Goal: Task Accomplishment & Management: Complete application form

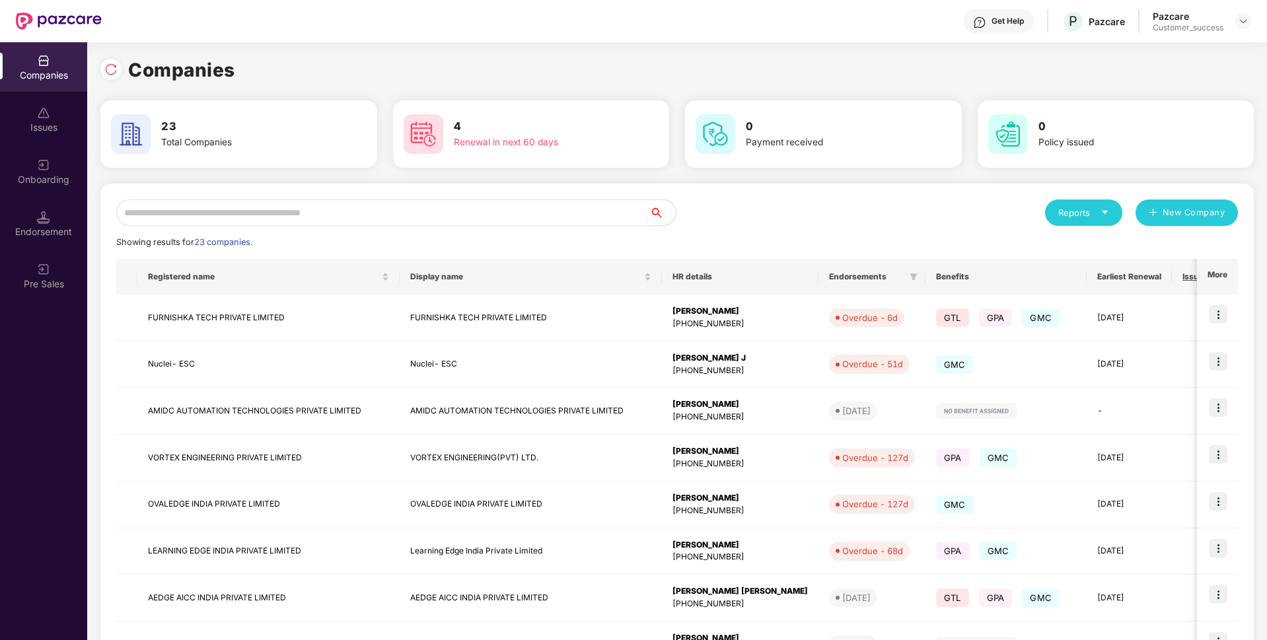
click at [529, 217] on input "text" at bounding box center [382, 212] width 533 height 26
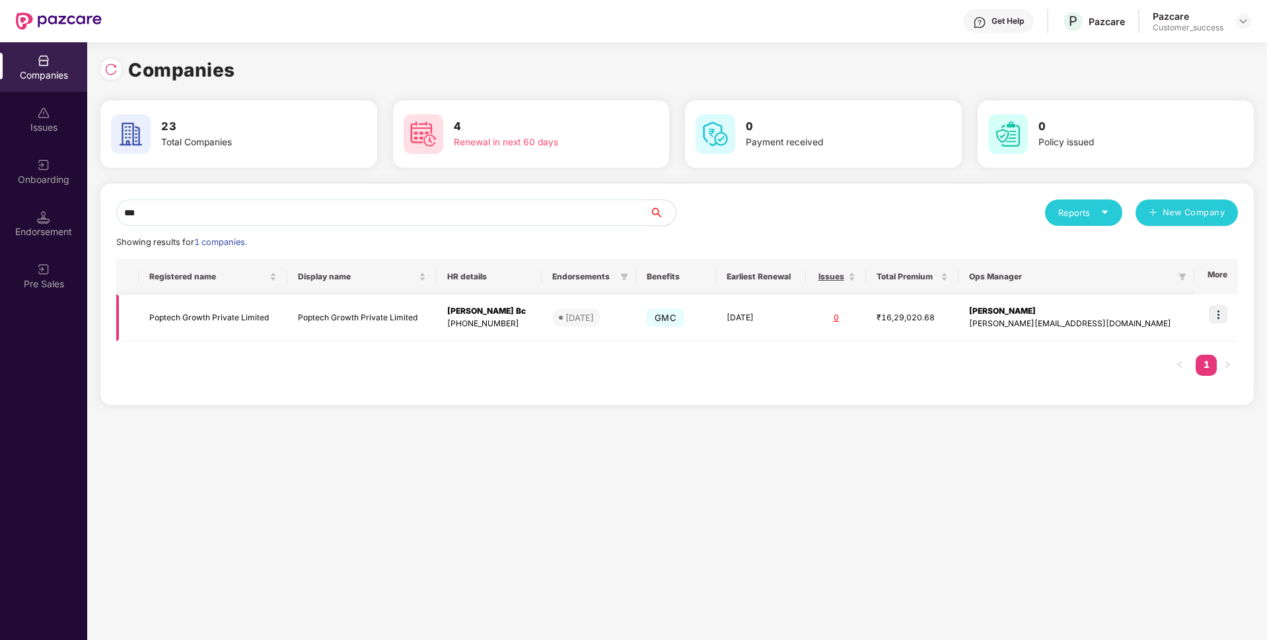
type input "***"
click at [1222, 312] on img at bounding box center [1218, 314] width 18 height 18
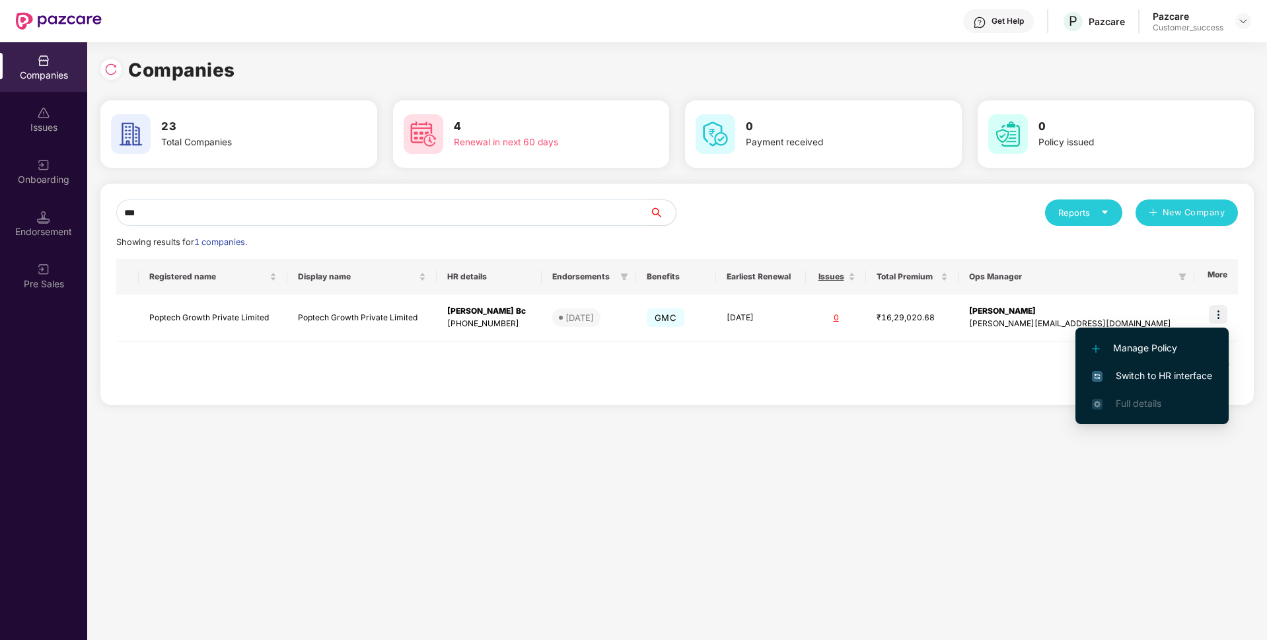
click at [1157, 362] on li "Switch to HR interface" at bounding box center [1151, 376] width 153 height 28
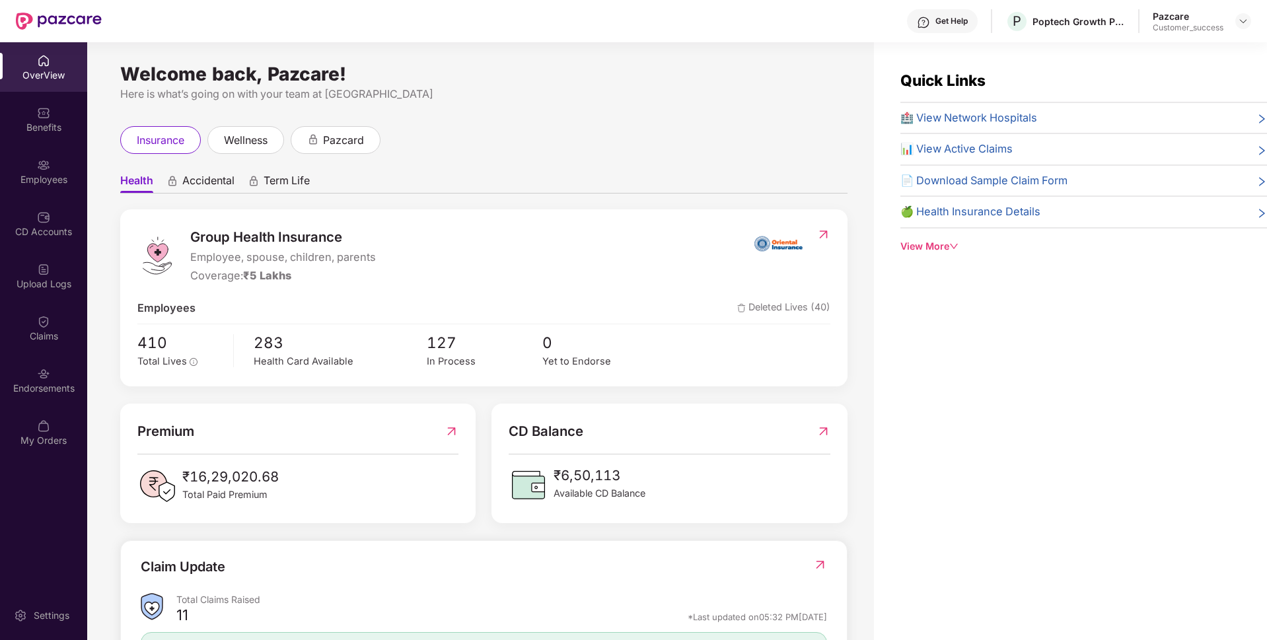
click at [3, 189] on div "Employees" at bounding box center [43, 172] width 87 height 50
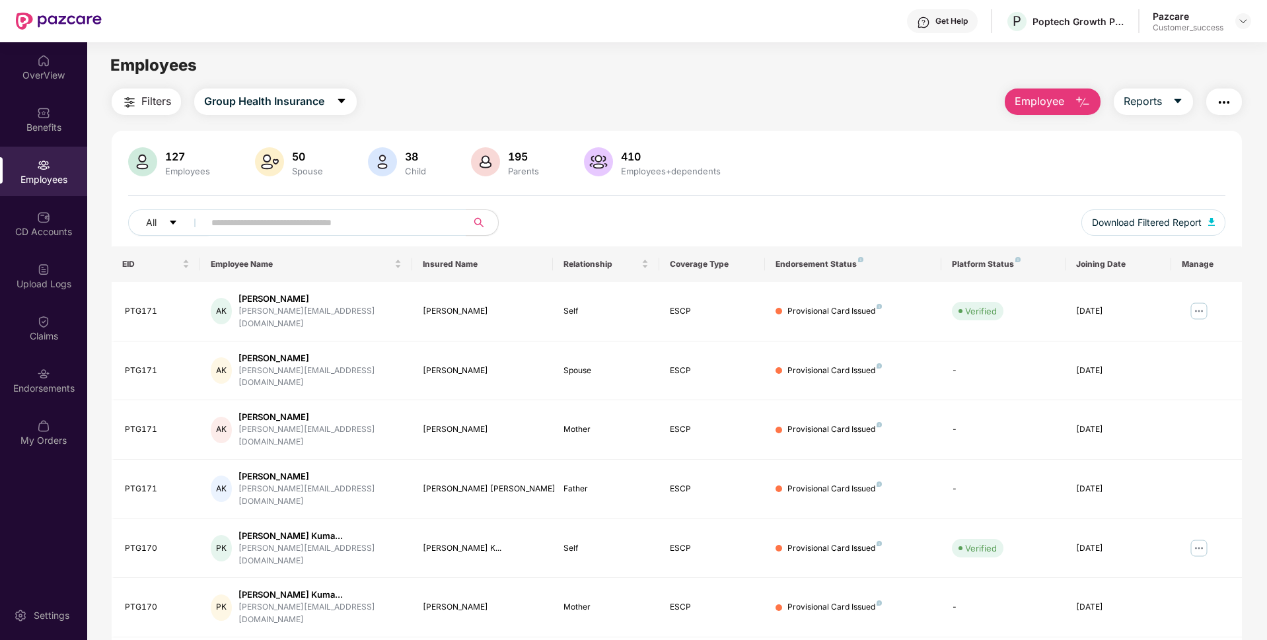
click at [1050, 106] on span "Employee" at bounding box center [1040, 101] width 50 height 17
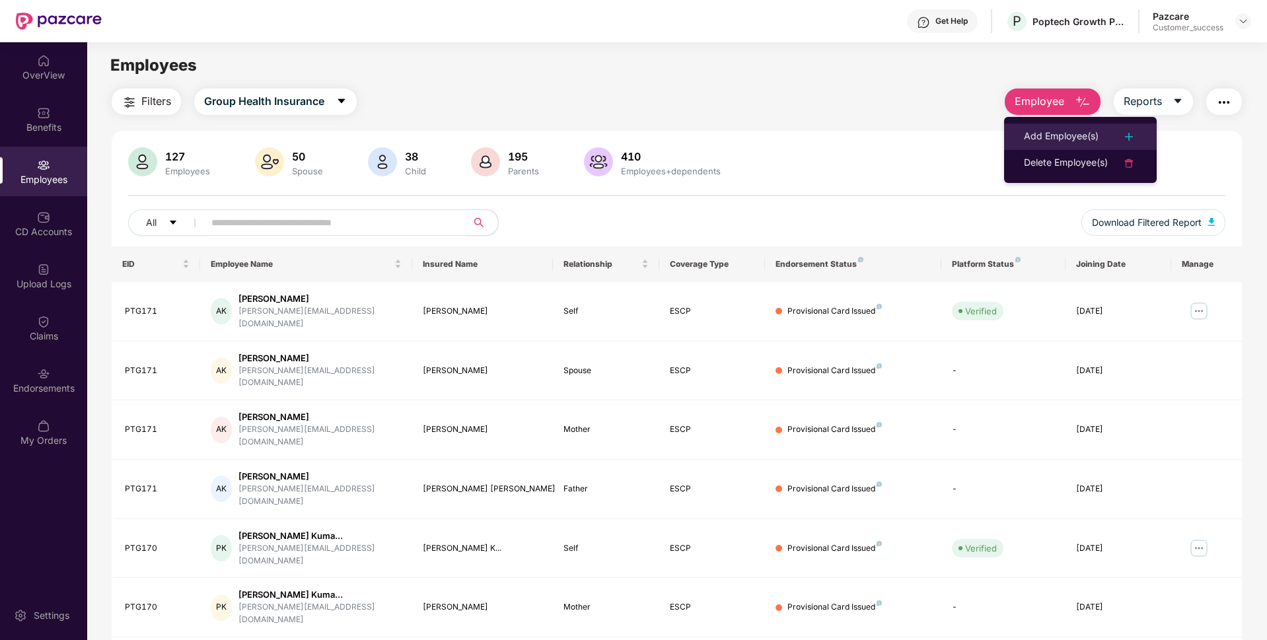
click at [1034, 136] on div "Add Employee(s)" at bounding box center [1061, 137] width 75 height 16
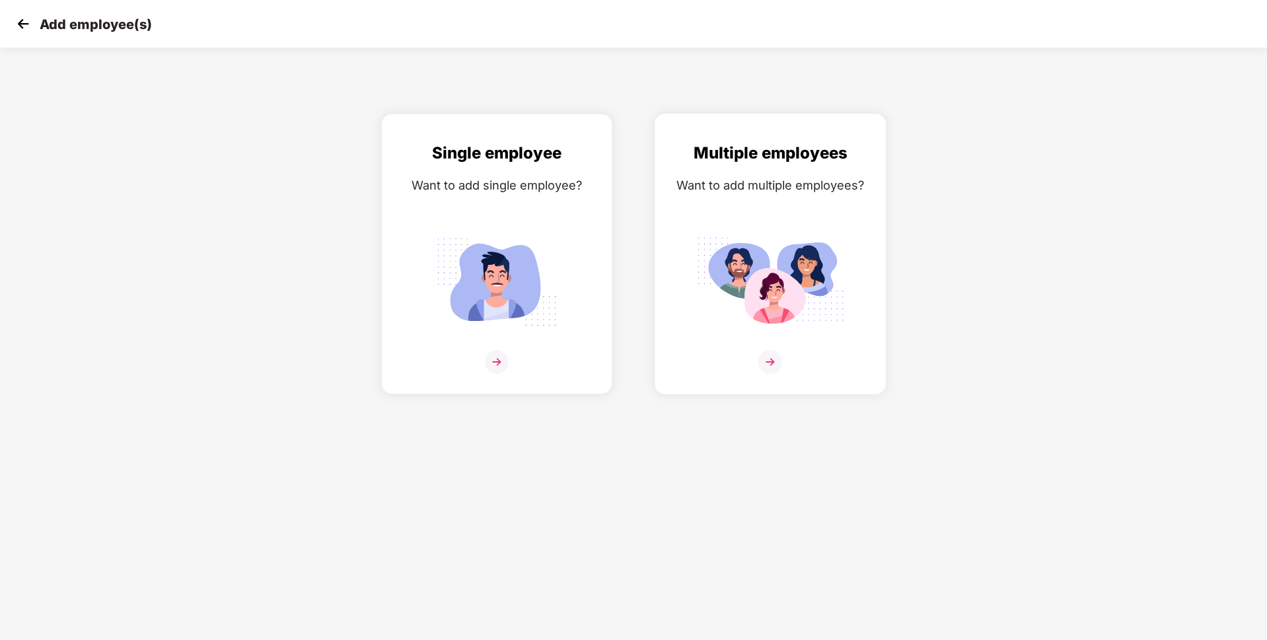
click at [766, 357] on img at bounding box center [770, 362] width 24 height 24
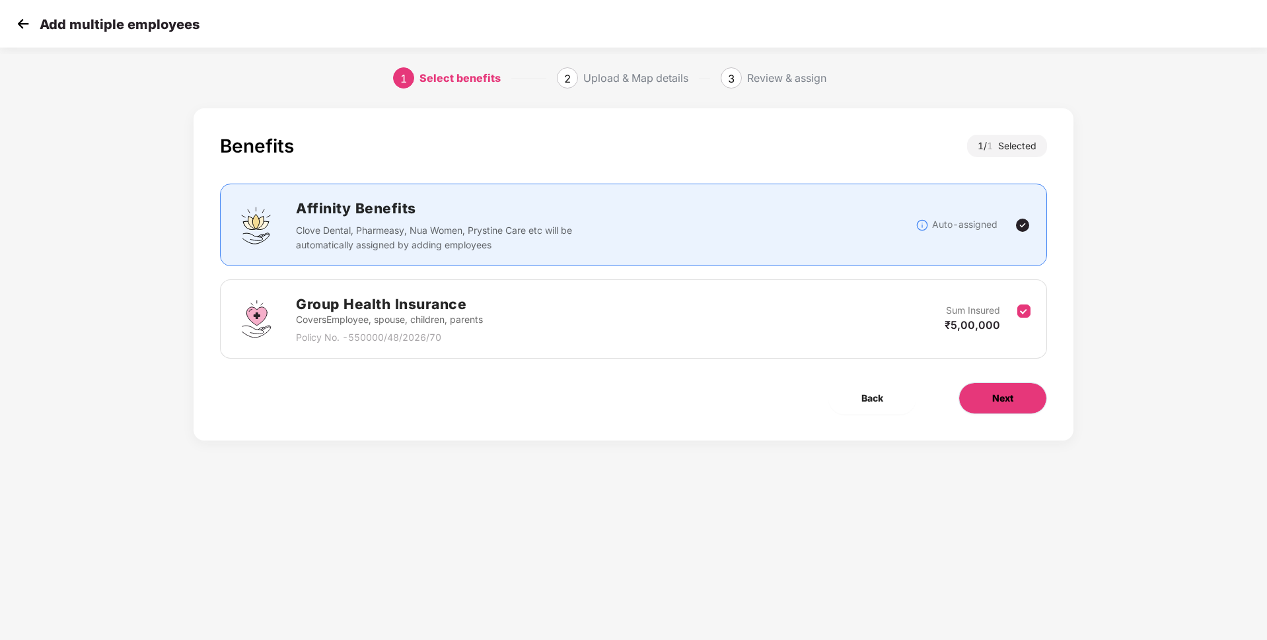
click at [1034, 412] on button "Next" at bounding box center [1002, 398] width 89 height 32
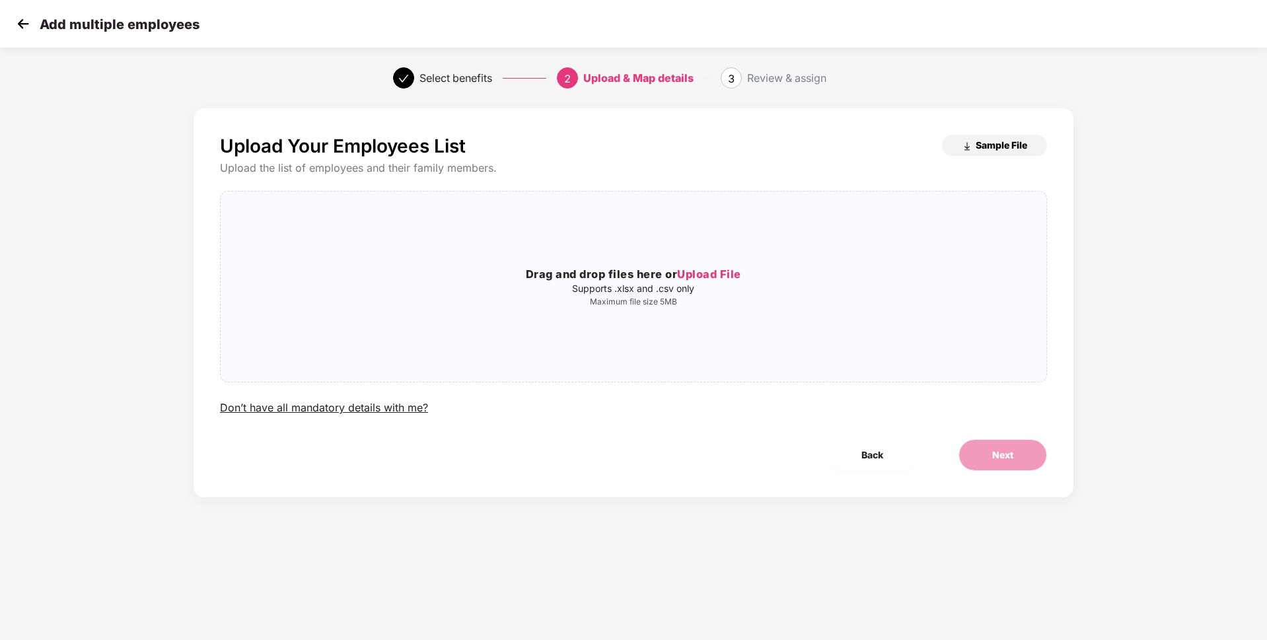
click at [987, 143] on span "Sample File" at bounding box center [1002, 145] width 52 height 13
click at [700, 279] on span "Upload File" at bounding box center [709, 274] width 64 height 13
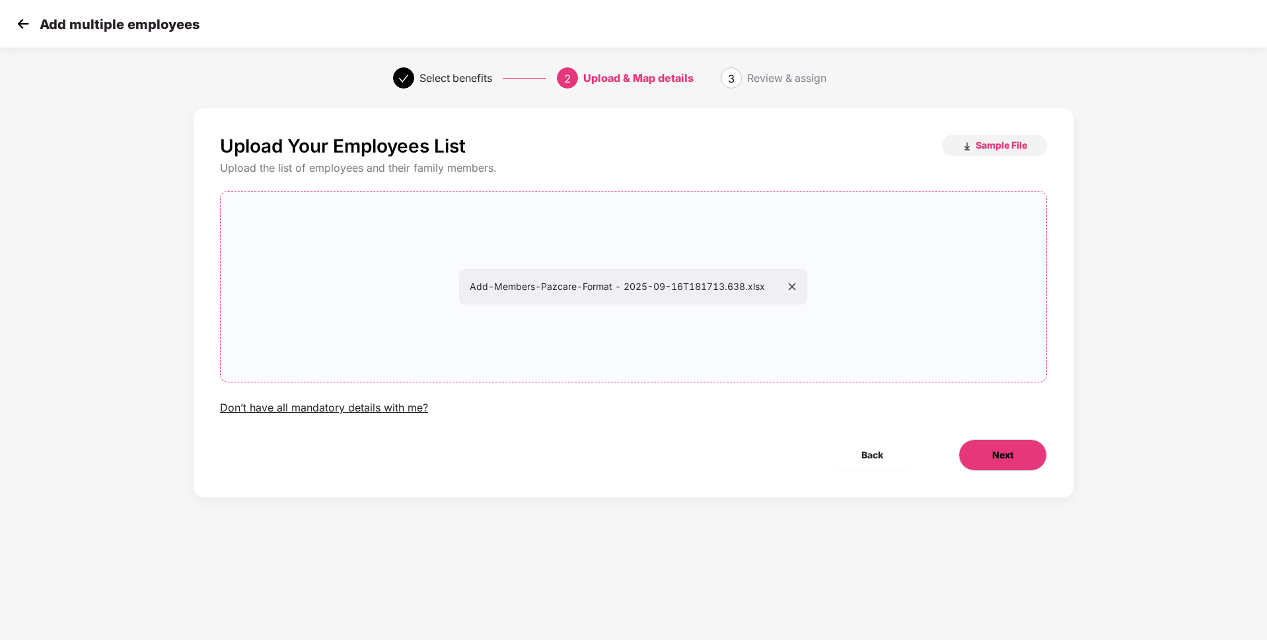
click at [990, 448] on button "Next" at bounding box center [1002, 455] width 89 height 32
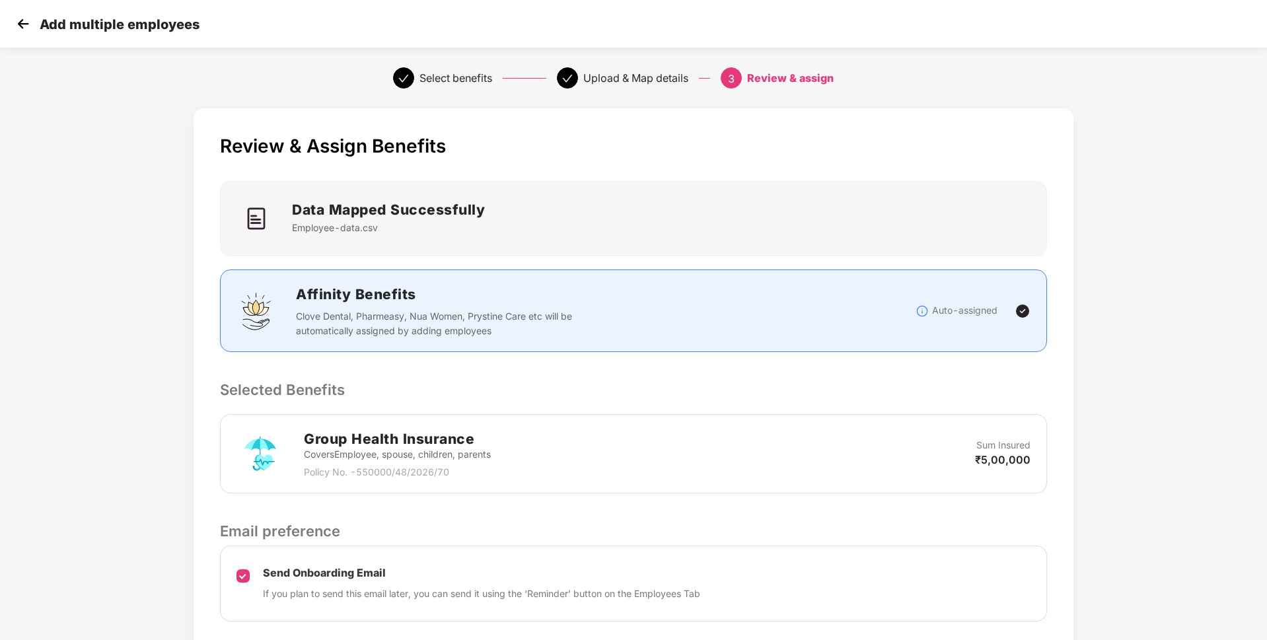
scroll to position [96, 0]
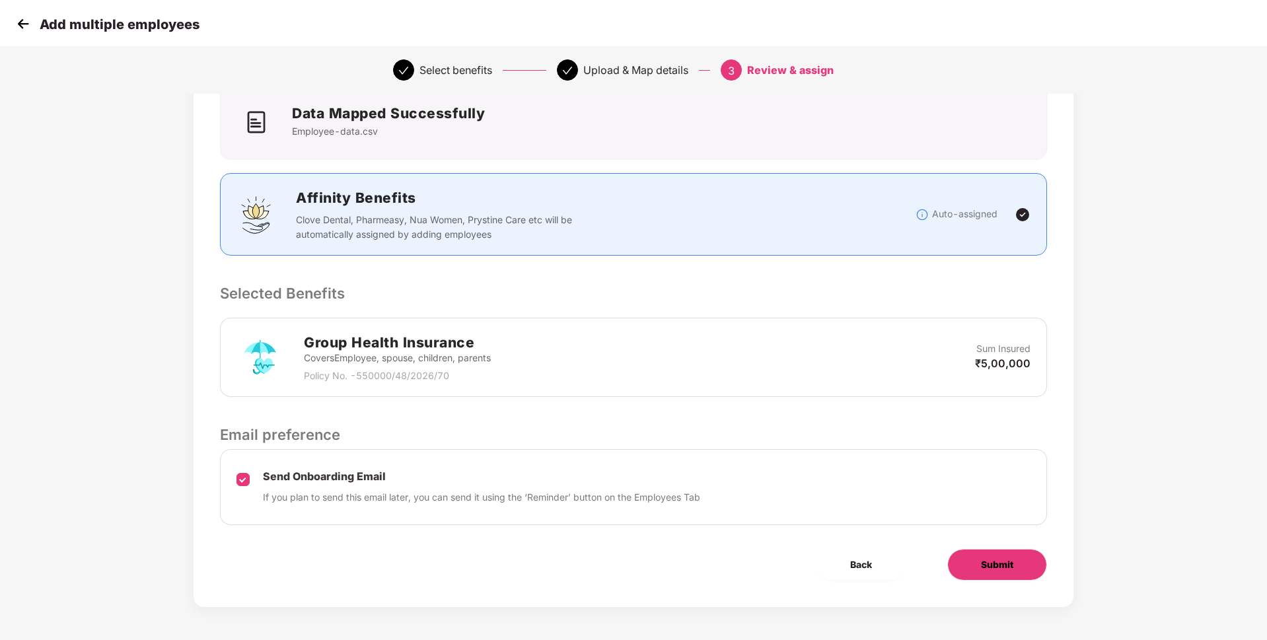
click at [1005, 567] on span "Submit" at bounding box center [997, 565] width 32 height 15
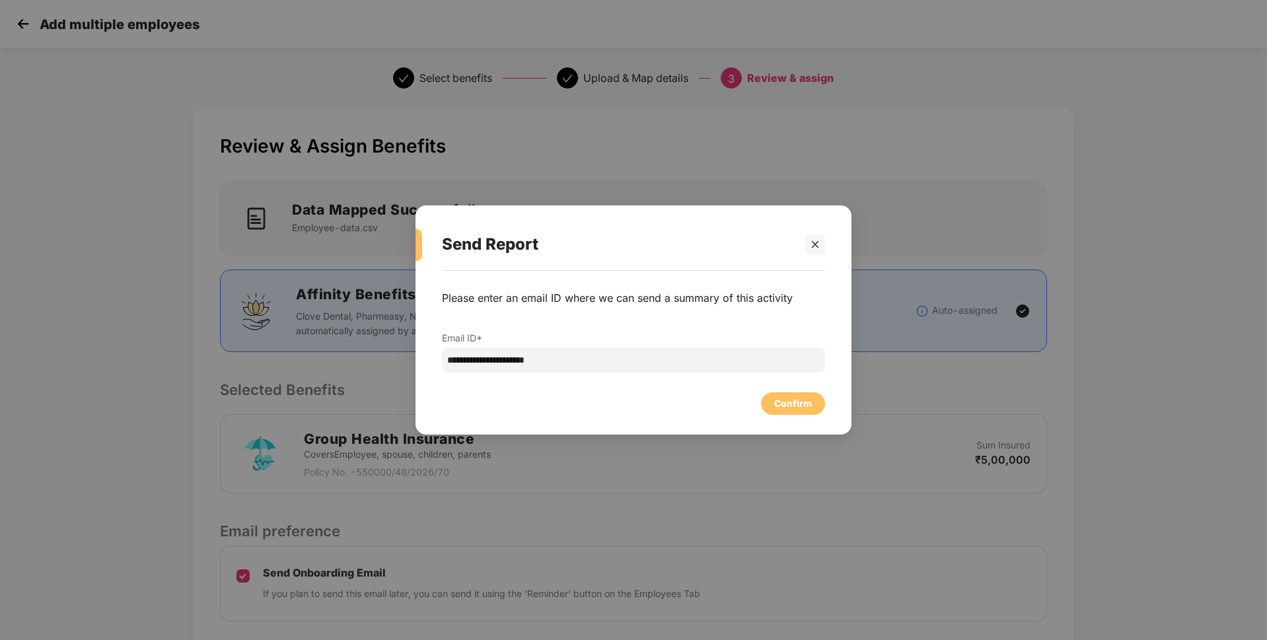
click at [786, 388] on div "Confirm" at bounding box center [633, 400] width 383 height 29
click at [785, 395] on div "Confirm" at bounding box center [793, 403] width 64 height 22
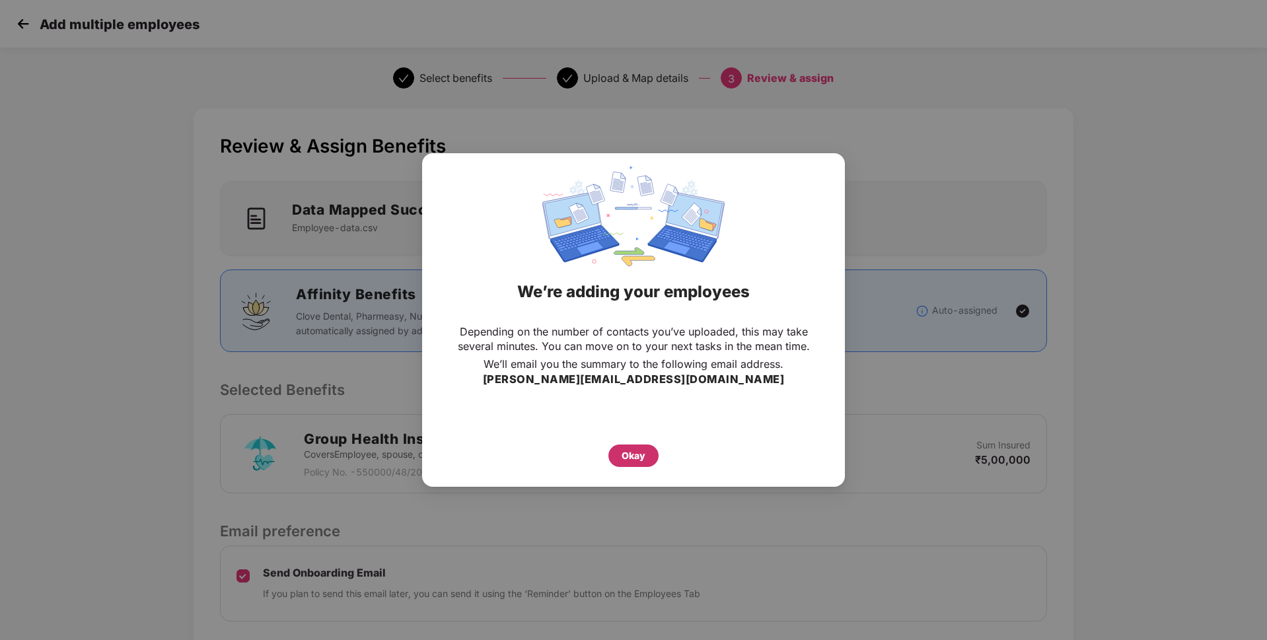
click at [629, 455] on div "Okay" at bounding box center [634, 456] width 24 height 15
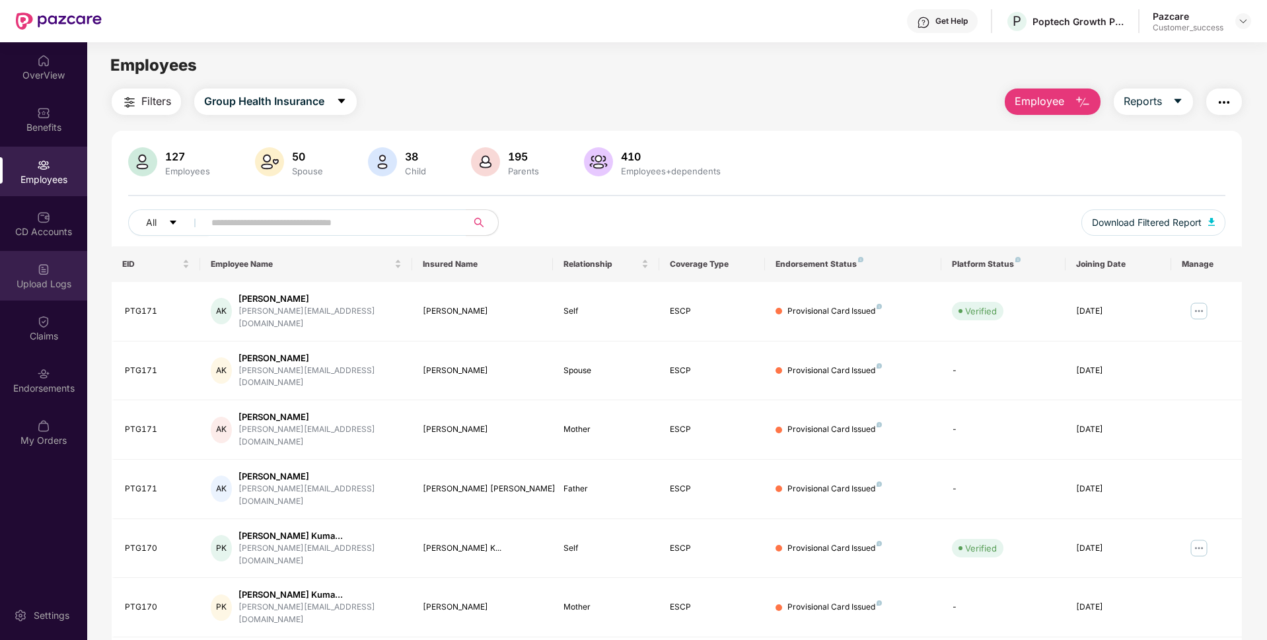
click at [0, 281] on div "Upload Logs" at bounding box center [43, 283] width 87 height 13
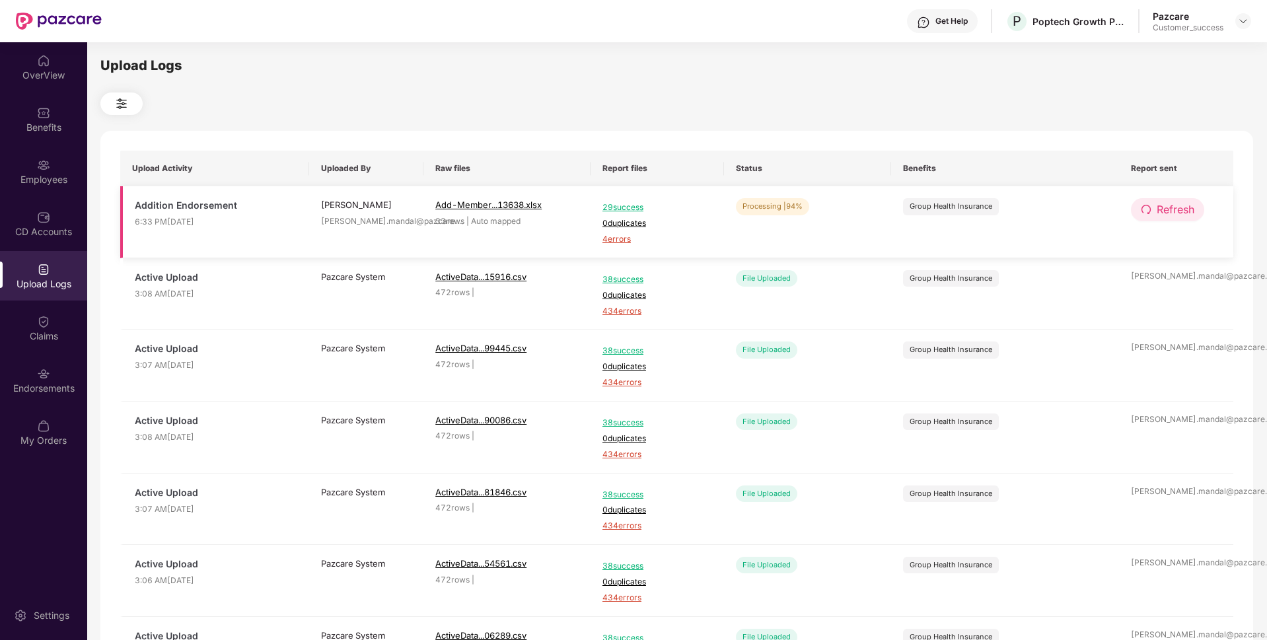
click at [1161, 215] on span "Refresh" at bounding box center [1176, 209] width 38 height 17
click at [625, 238] on span "4 errors" at bounding box center [657, 239] width 110 height 13
click at [38, 140] on div "Benefits" at bounding box center [43, 119] width 87 height 50
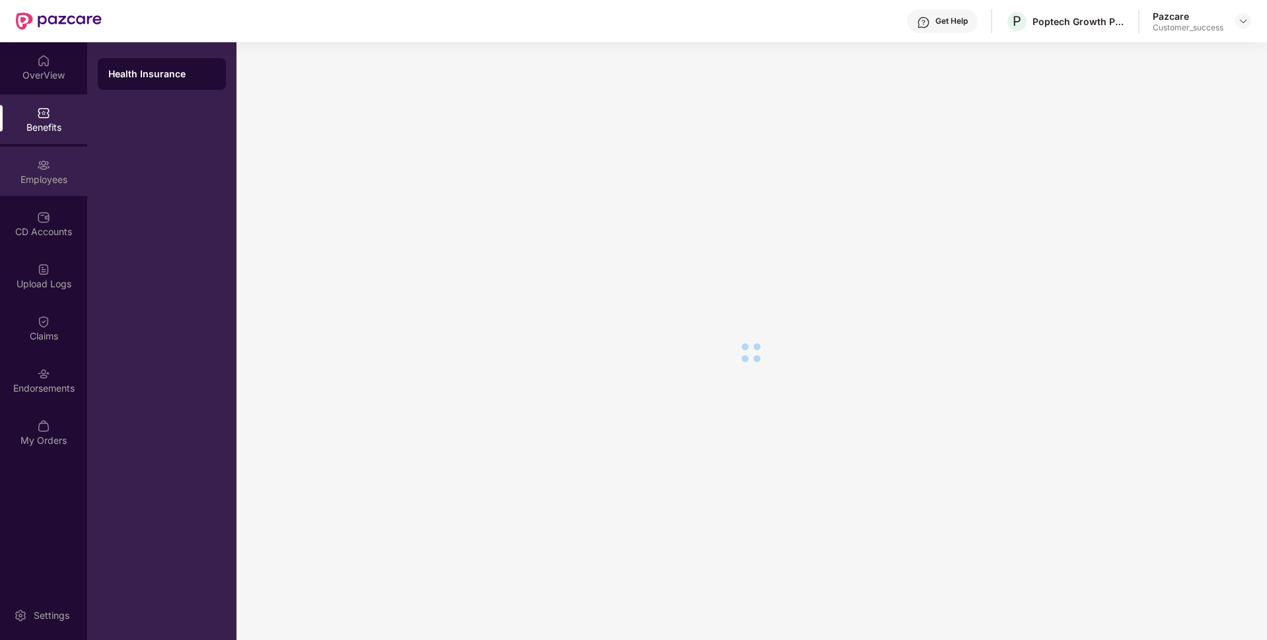
click at [10, 182] on div "Employees" at bounding box center [43, 179] width 87 height 13
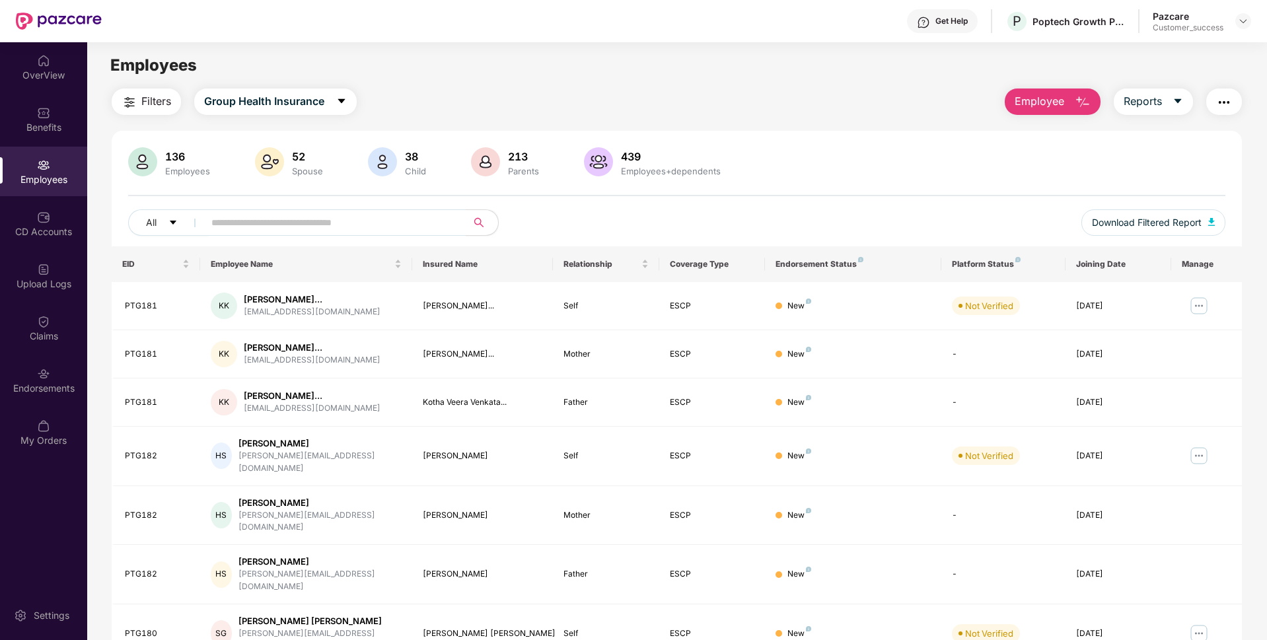
click at [1050, 101] on span "Employee" at bounding box center [1040, 101] width 50 height 17
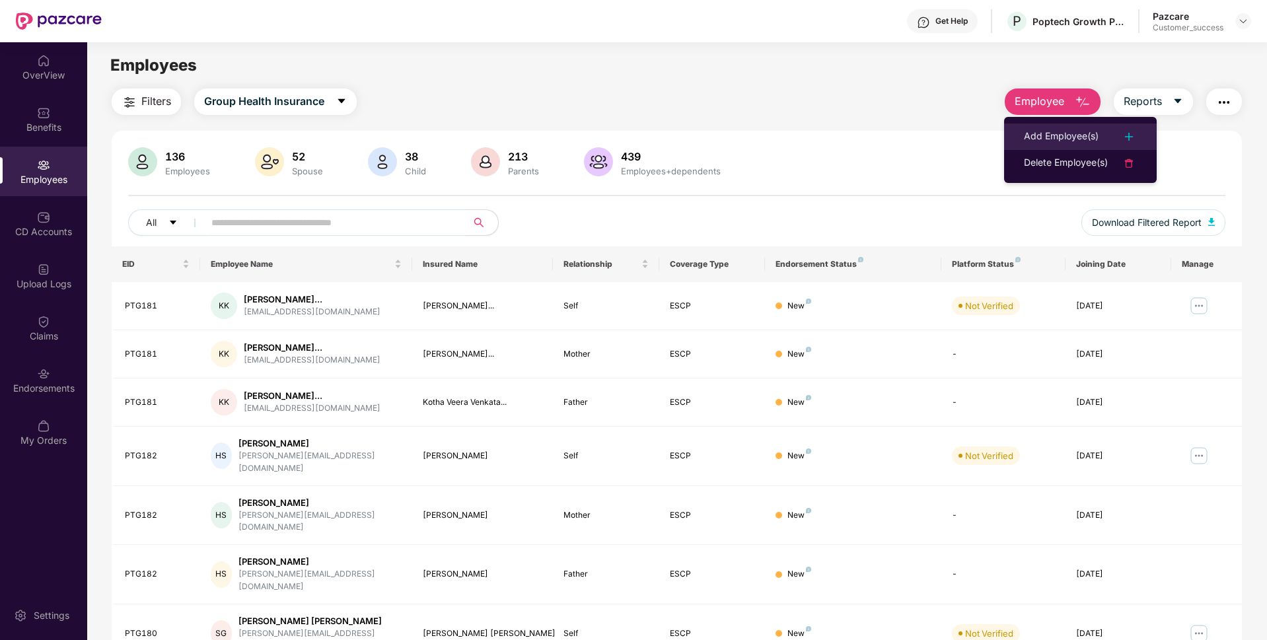
click at [1046, 129] on div "Add Employee(s)" at bounding box center [1061, 137] width 75 height 16
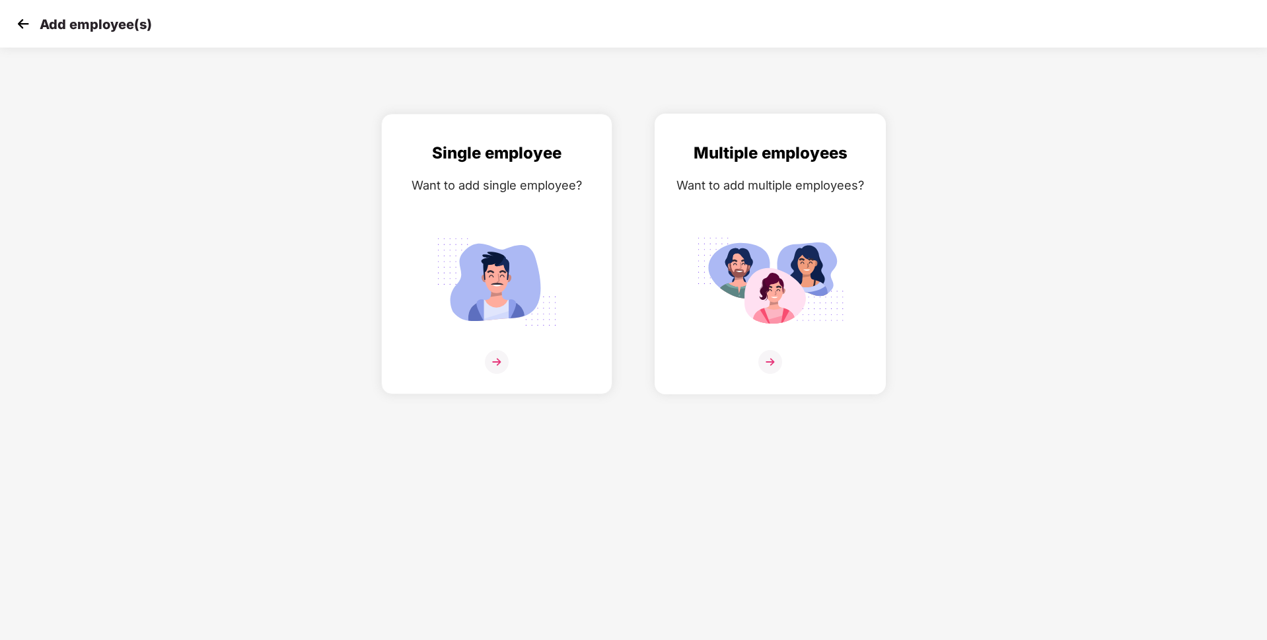
click at [764, 377] on div at bounding box center [770, 370] width 203 height 40
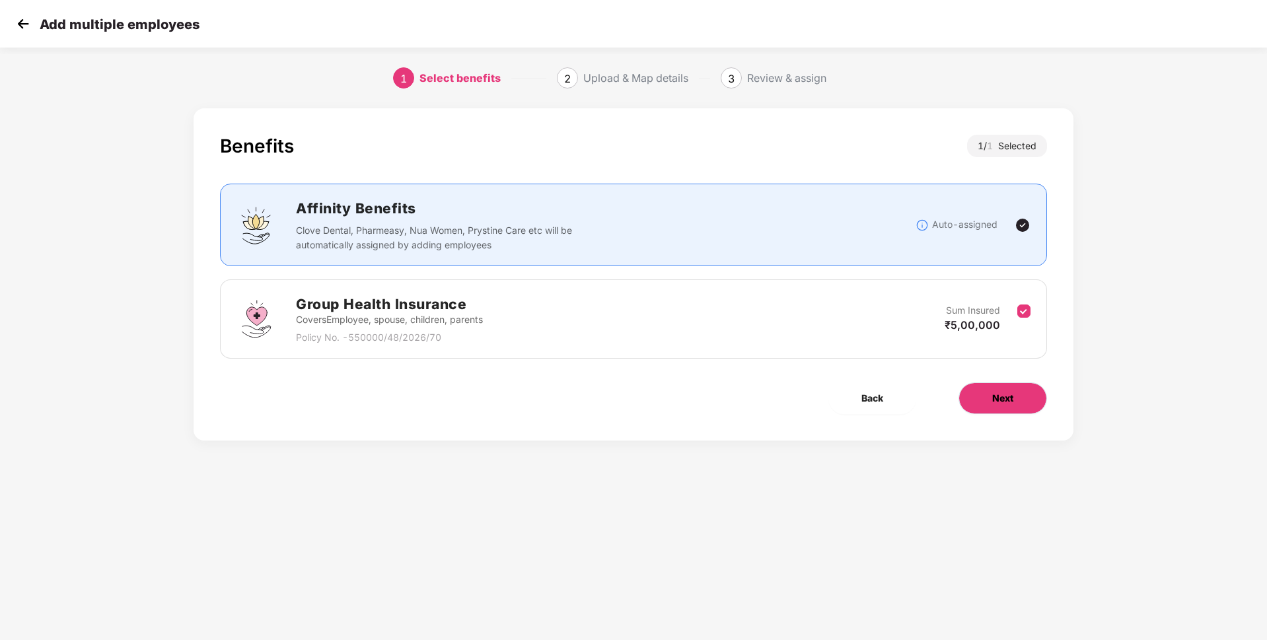
click at [1011, 402] on span "Next" at bounding box center [1002, 398] width 21 height 15
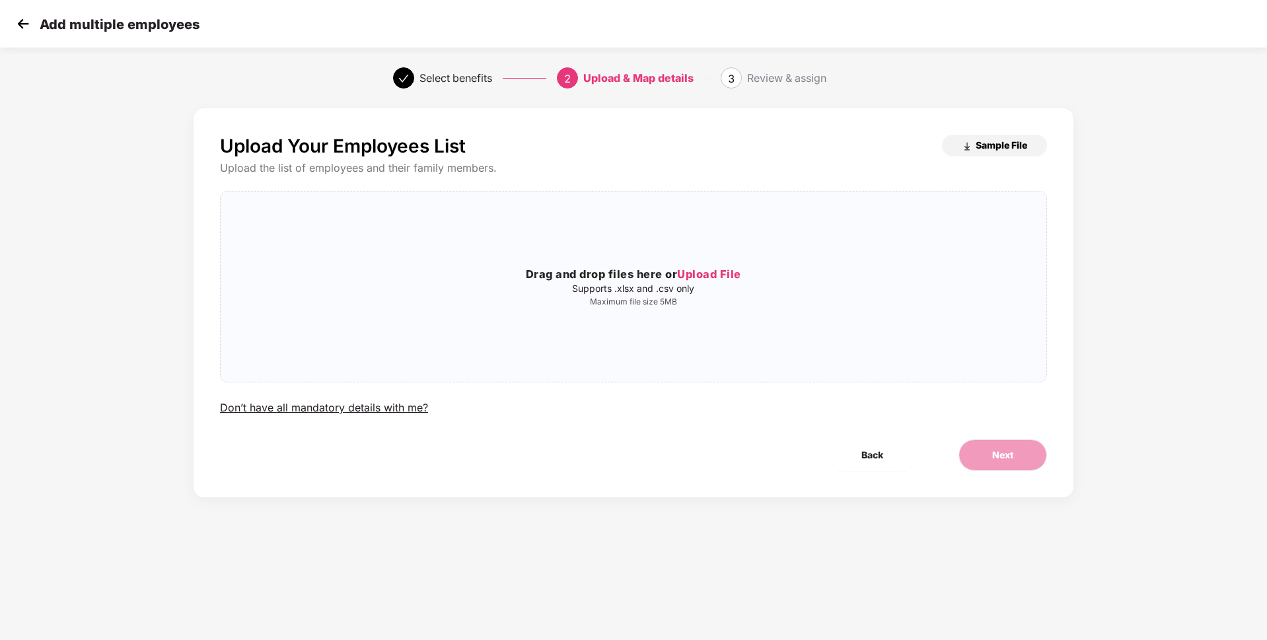
click at [999, 147] on span "Sample File" at bounding box center [1002, 145] width 52 height 13
click at [701, 285] on p "Supports .xlsx and .csv only" at bounding box center [634, 288] width 826 height 11
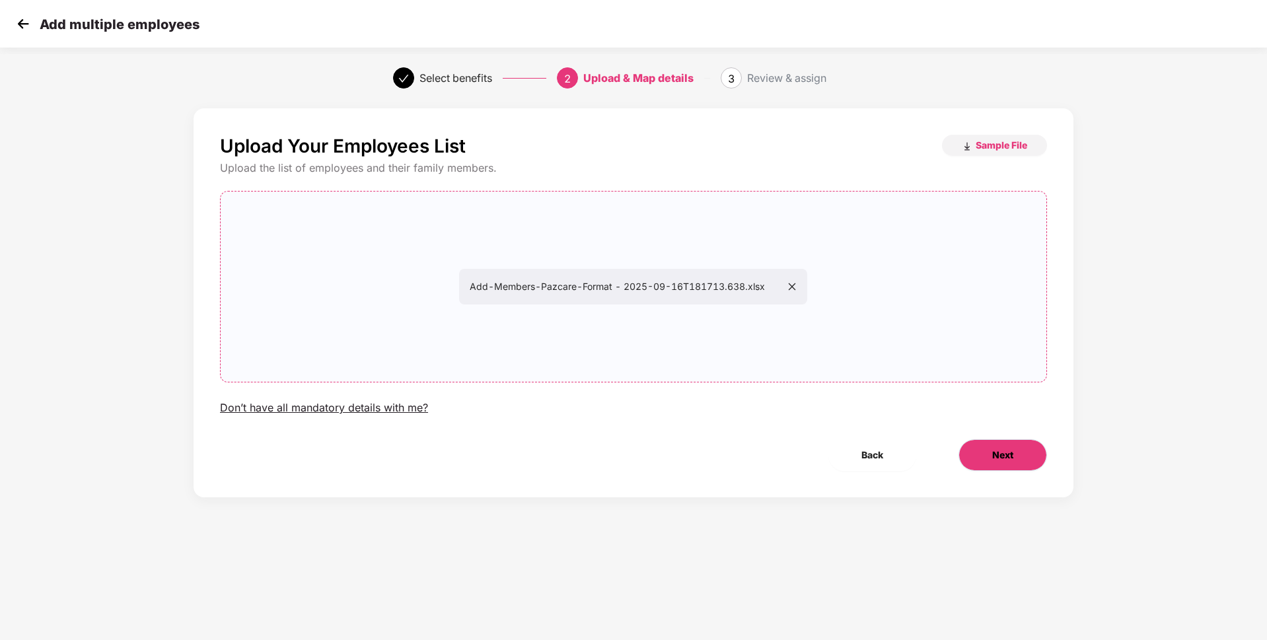
click at [982, 456] on button "Next" at bounding box center [1002, 455] width 89 height 32
click at [990, 456] on button "Next" at bounding box center [1002, 455] width 89 height 32
click at [1016, 462] on button "Next" at bounding box center [1002, 455] width 89 height 32
click at [998, 447] on button "Next" at bounding box center [1002, 455] width 89 height 32
click at [871, 457] on span "Back" at bounding box center [872, 455] width 22 height 15
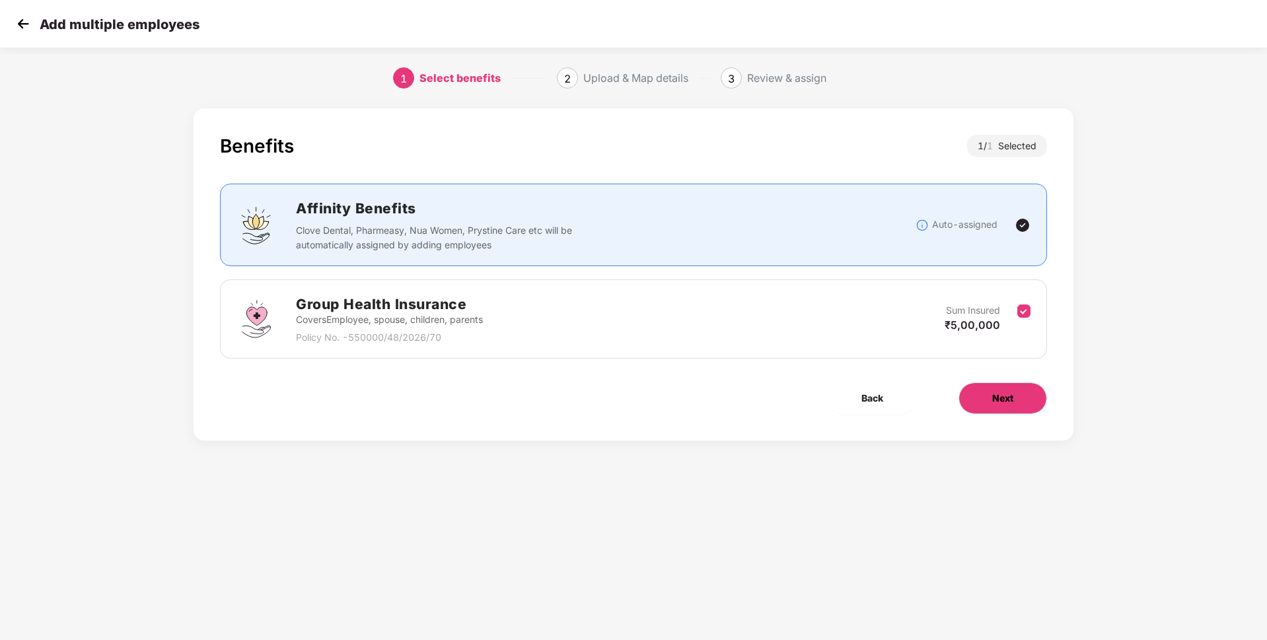
click at [997, 394] on span "Next" at bounding box center [1002, 398] width 21 height 15
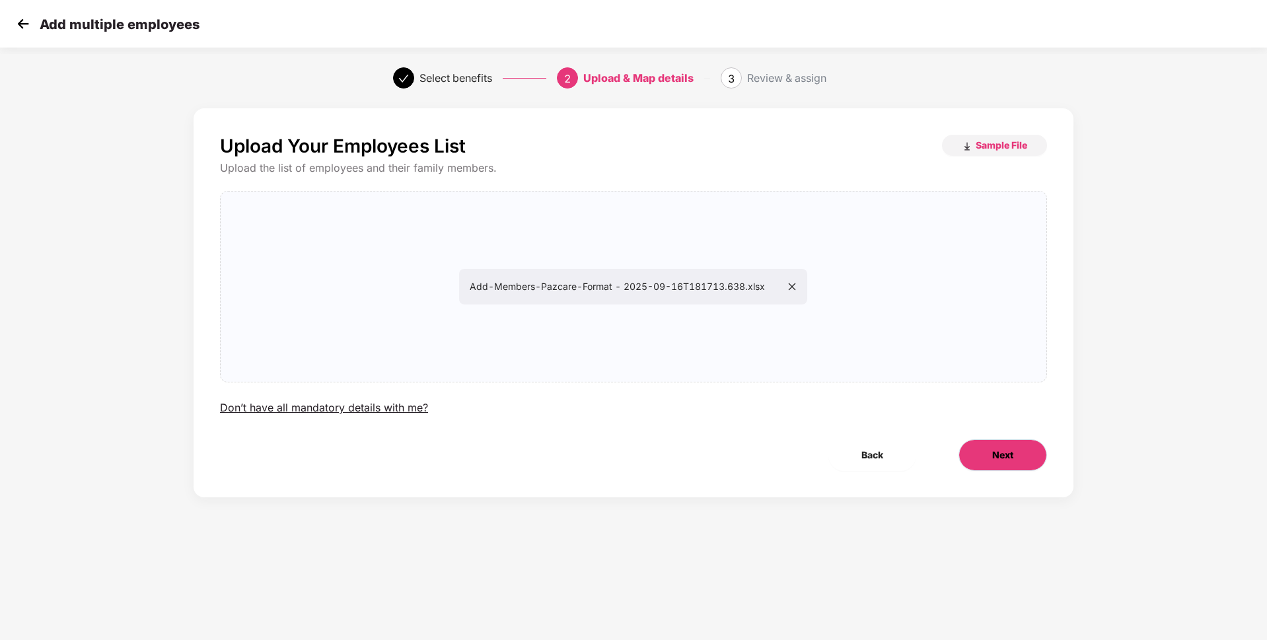
click at [999, 458] on span "Next" at bounding box center [1002, 455] width 21 height 15
drag, startPoint x: 999, startPoint y: 458, endPoint x: 132, endPoint y: 384, distance: 870.5
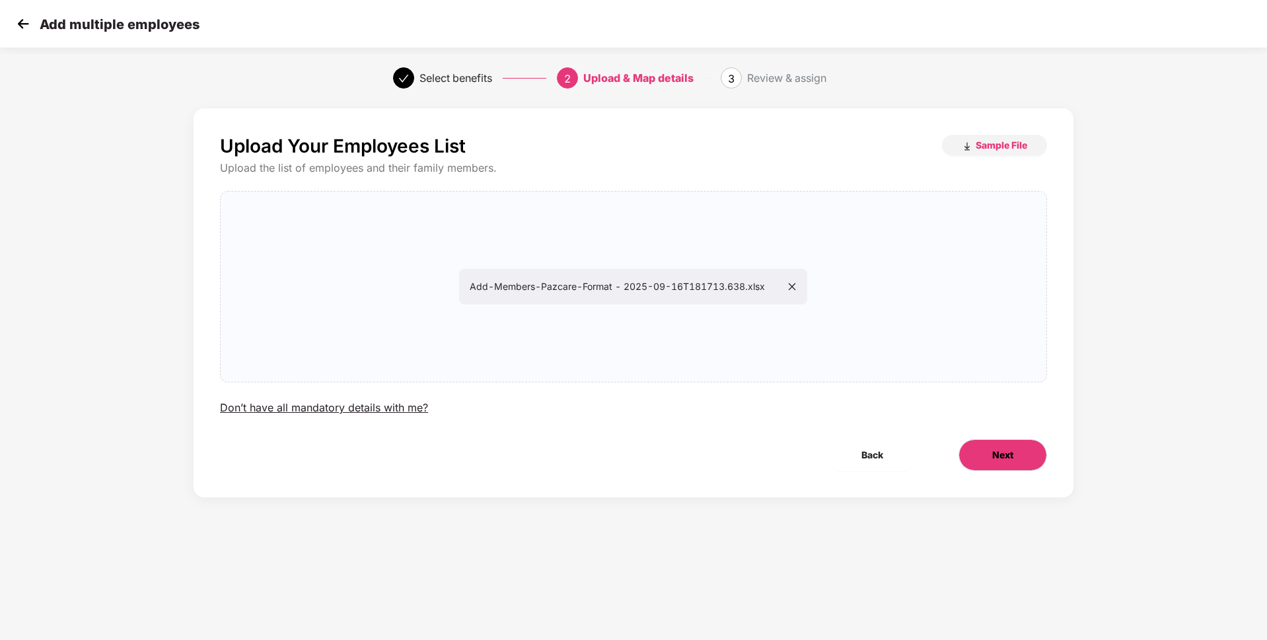
click at [132, 384] on div "Upload Your Employees List Sample File Upload the list of employees and their f…" at bounding box center [634, 316] width 1056 height 429
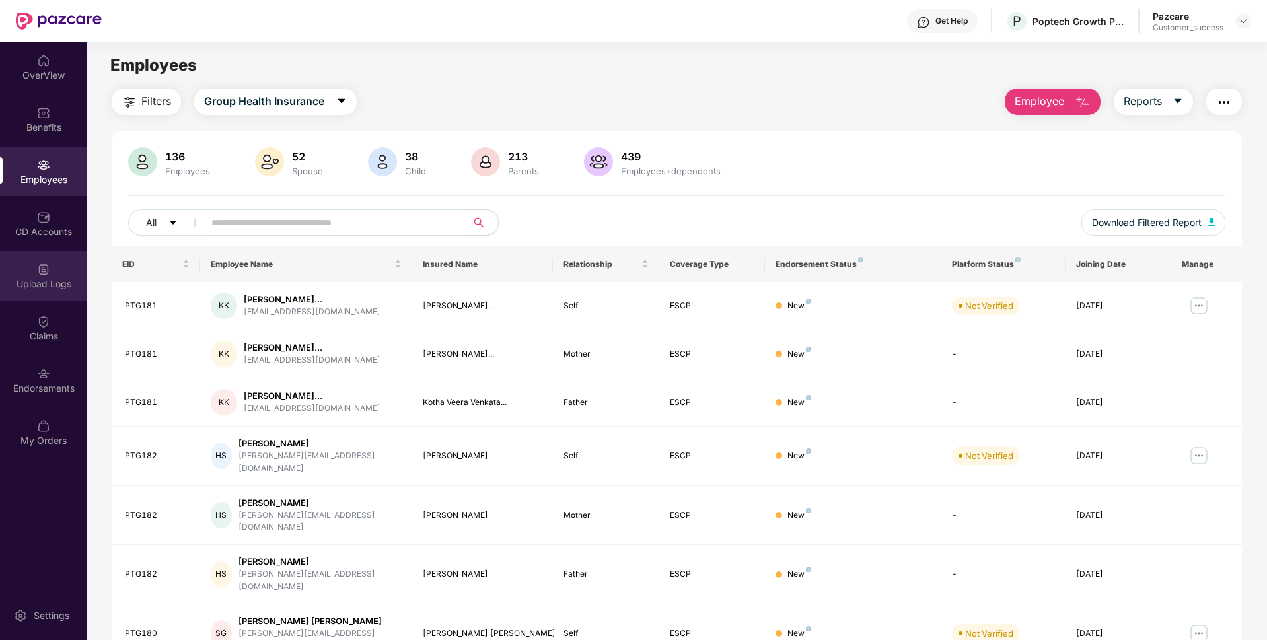
click at [40, 280] on div "Upload Logs" at bounding box center [43, 283] width 87 height 13
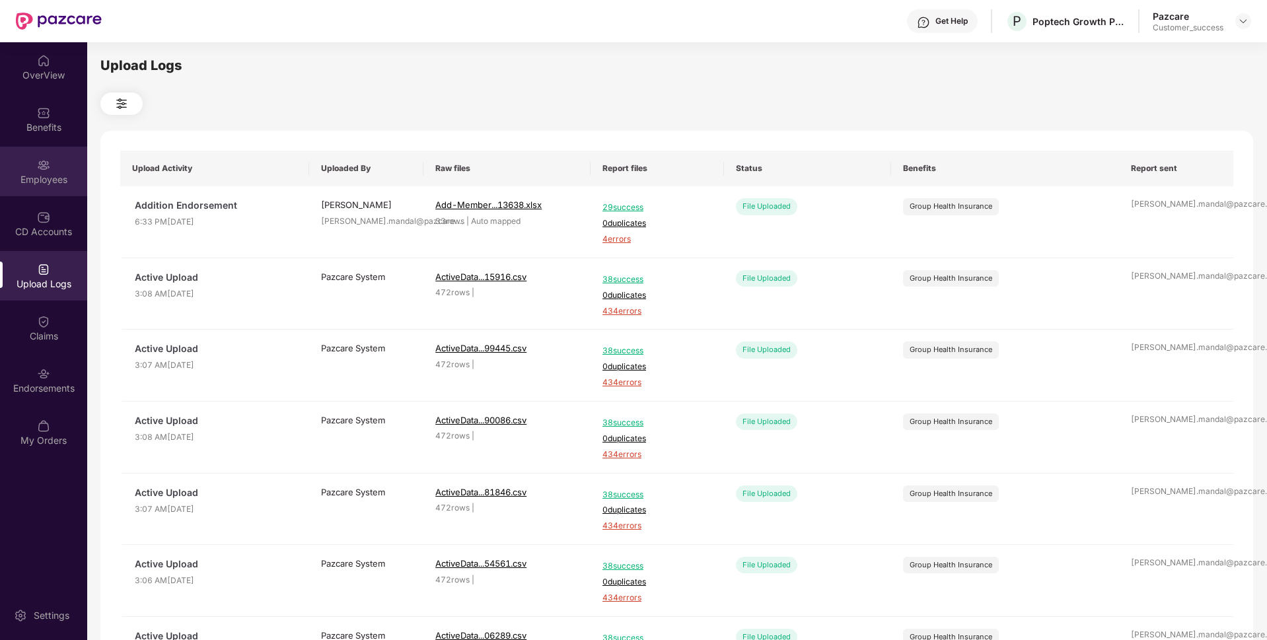
click at [13, 188] on div "Employees" at bounding box center [43, 172] width 87 height 50
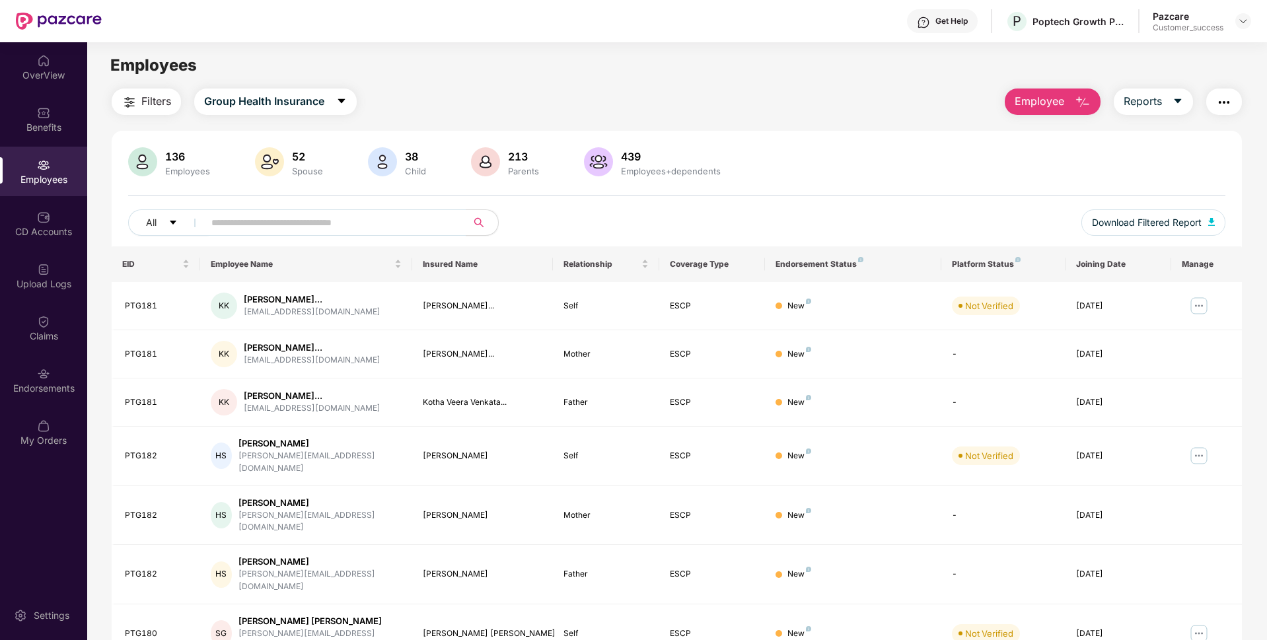
click at [1034, 93] on span "Employee" at bounding box center [1040, 101] width 50 height 17
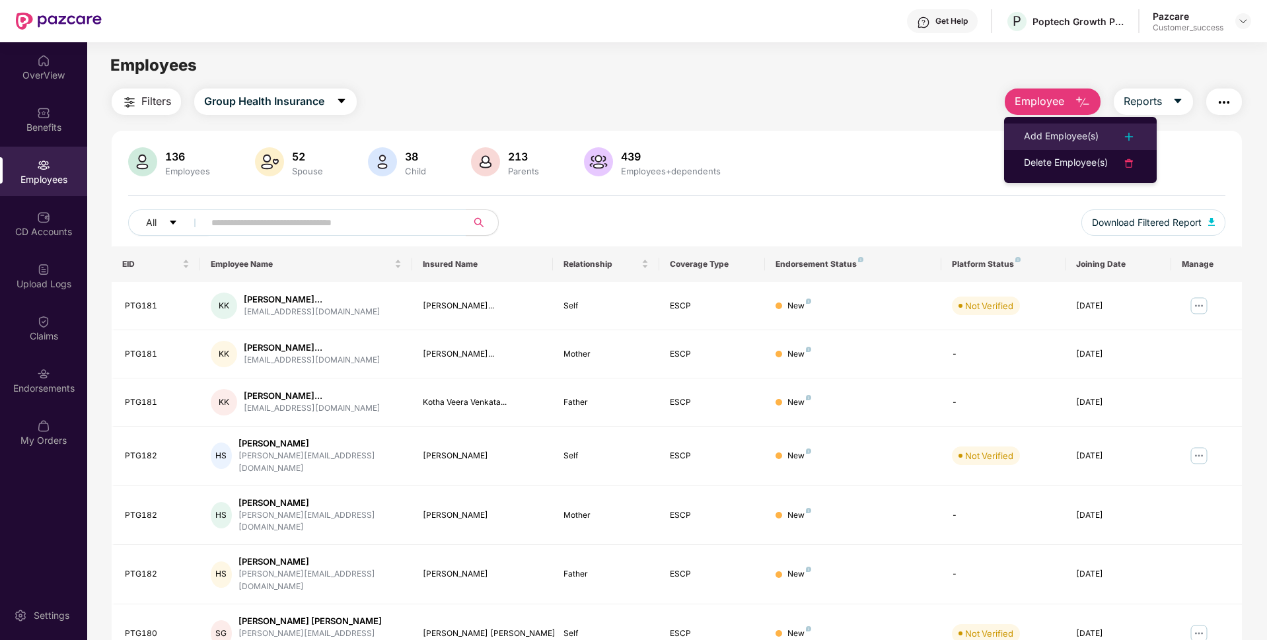
click at [1027, 139] on div "Add Employee(s)" at bounding box center [1061, 137] width 75 height 16
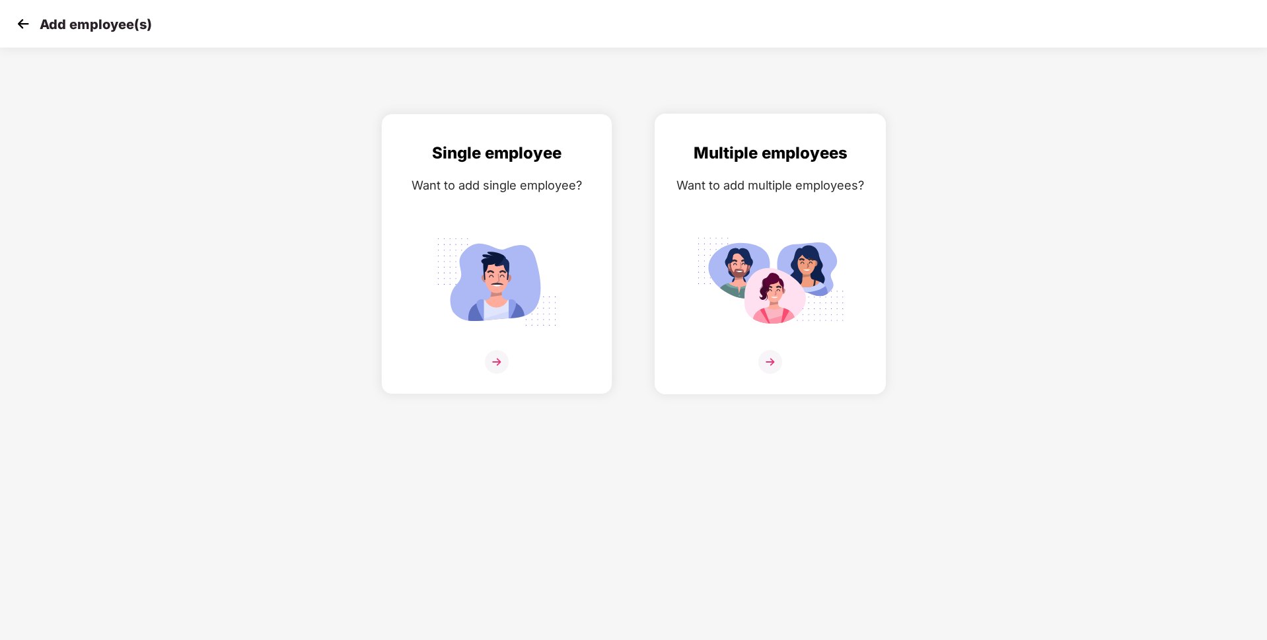
click at [775, 363] on img at bounding box center [770, 362] width 24 height 24
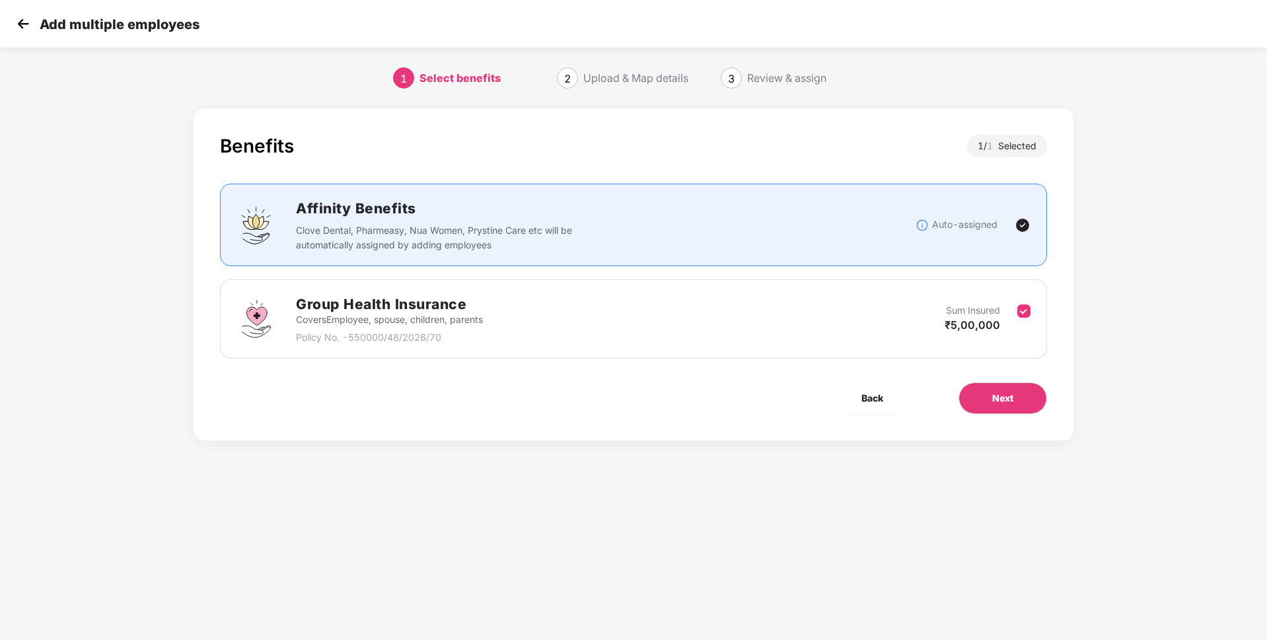
click at [986, 414] on div "Benefits 1 / 1 Selected Affinity Benefits Clove Dental, Pharmeasy, Nua Women, P…" at bounding box center [634, 274] width 880 height 332
click at [988, 380] on div "Benefits 1 / 1 Selected Affinity Benefits Clove Dental, Pharmeasy, Nua Women, P…" at bounding box center [634, 274] width 880 height 332
click at [992, 394] on span "Next" at bounding box center [1002, 398] width 21 height 15
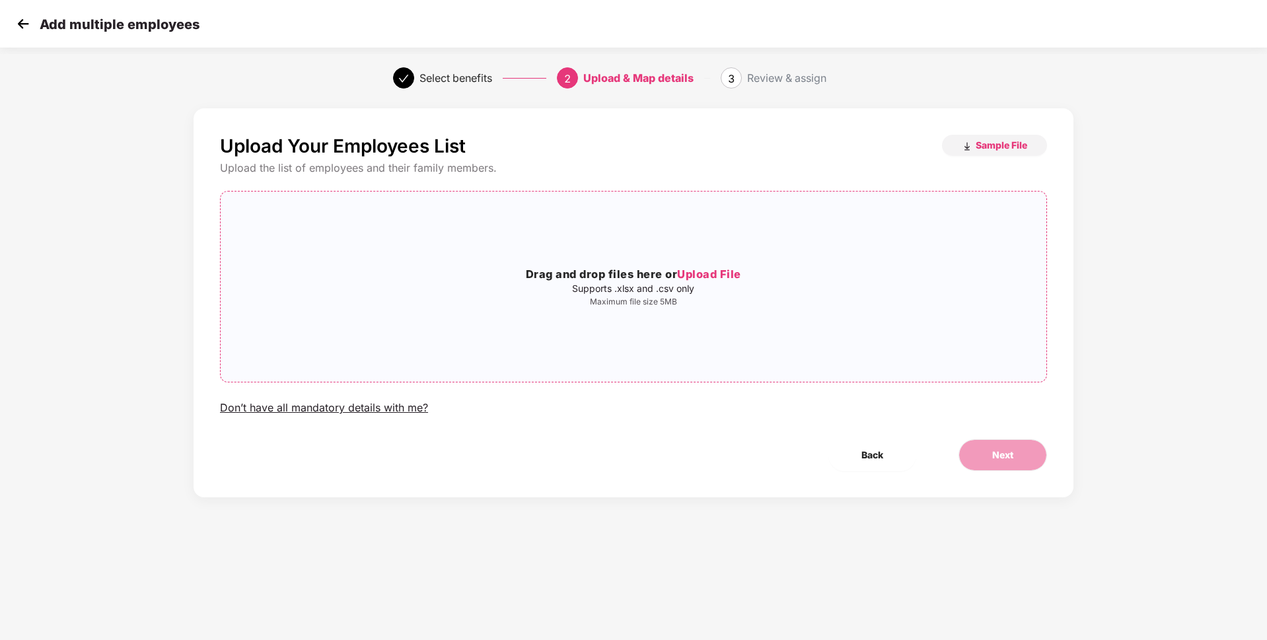
click at [731, 280] on span "Upload File" at bounding box center [709, 274] width 64 height 13
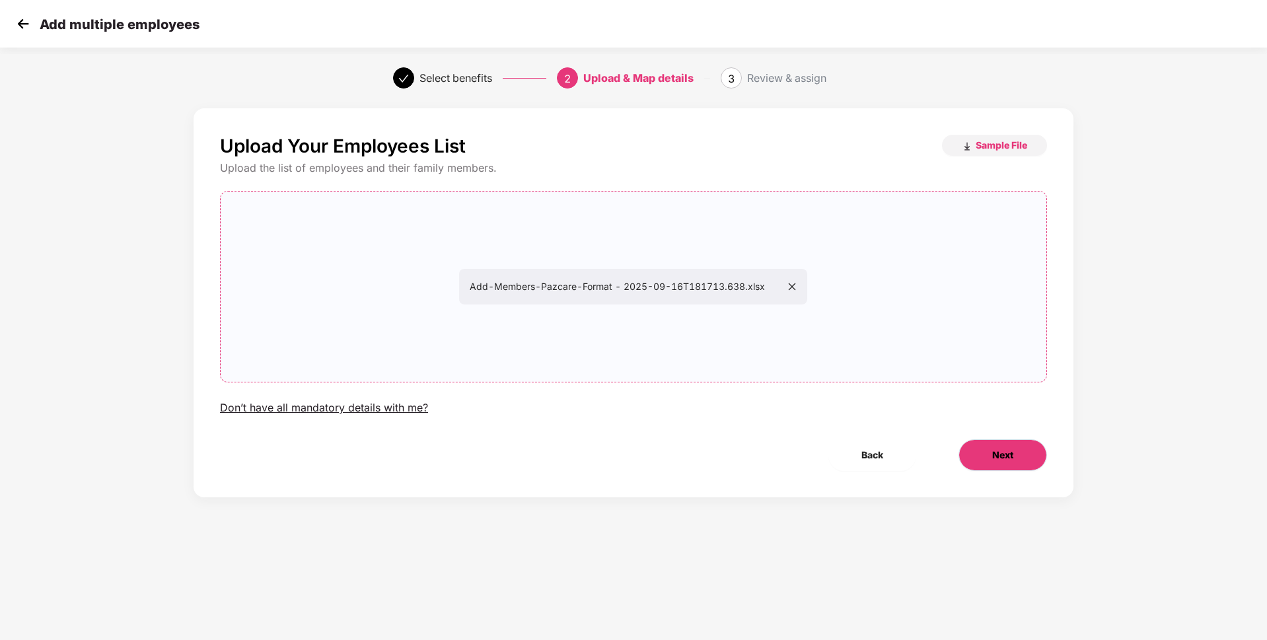
click at [992, 453] on span "Next" at bounding box center [1002, 455] width 21 height 15
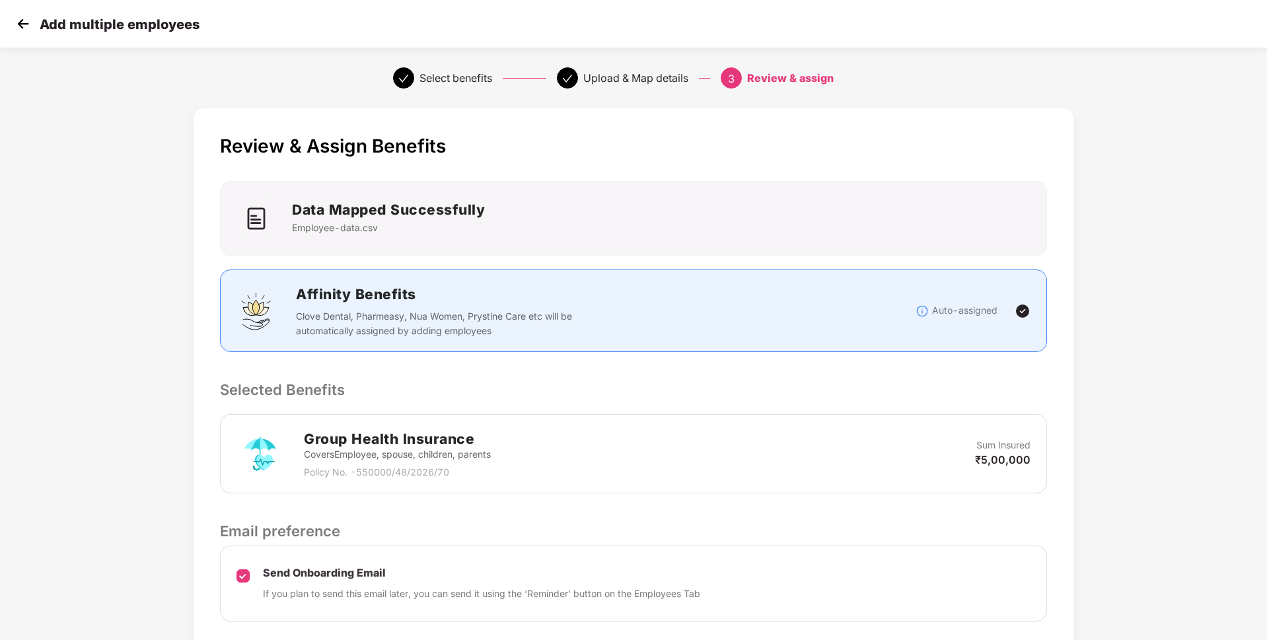
scroll to position [96, 0]
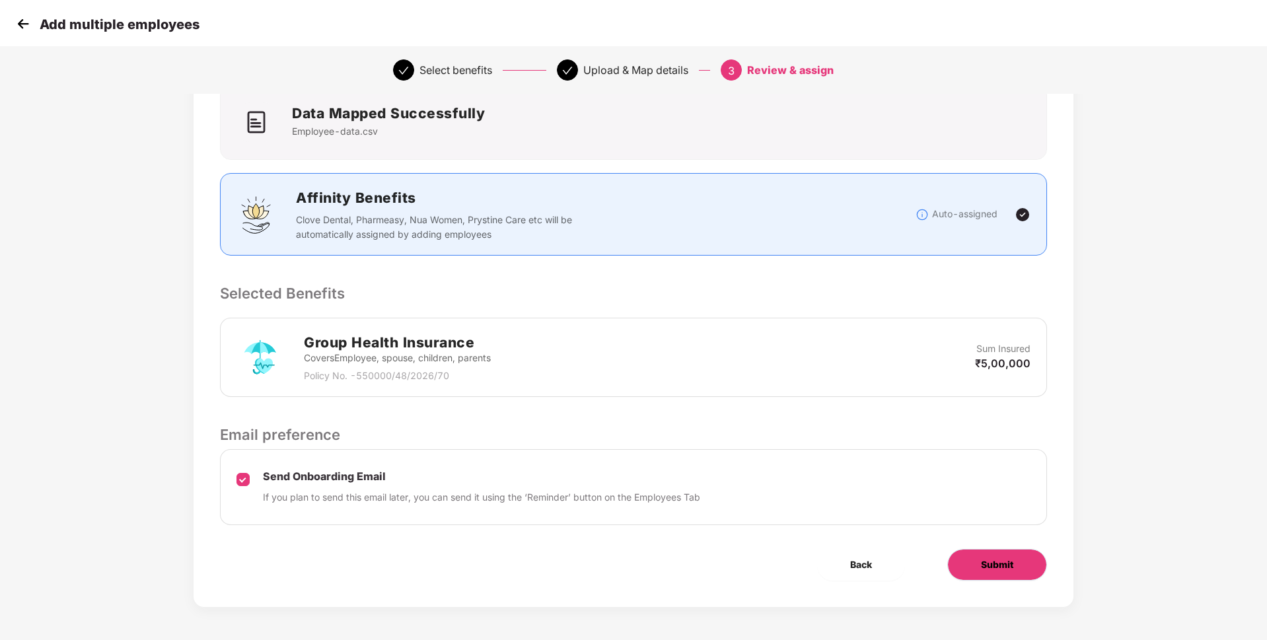
click at [984, 573] on button "Submit" at bounding box center [997, 565] width 100 height 32
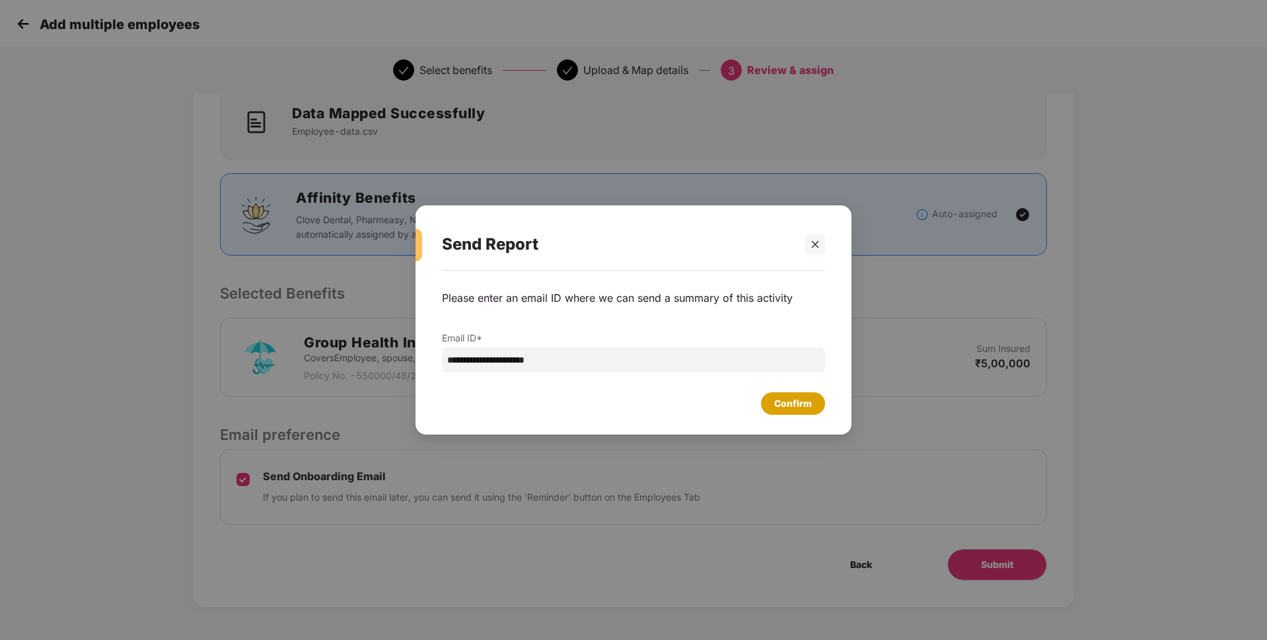
click at [793, 397] on div "Confirm" at bounding box center [793, 403] width 38 height 15
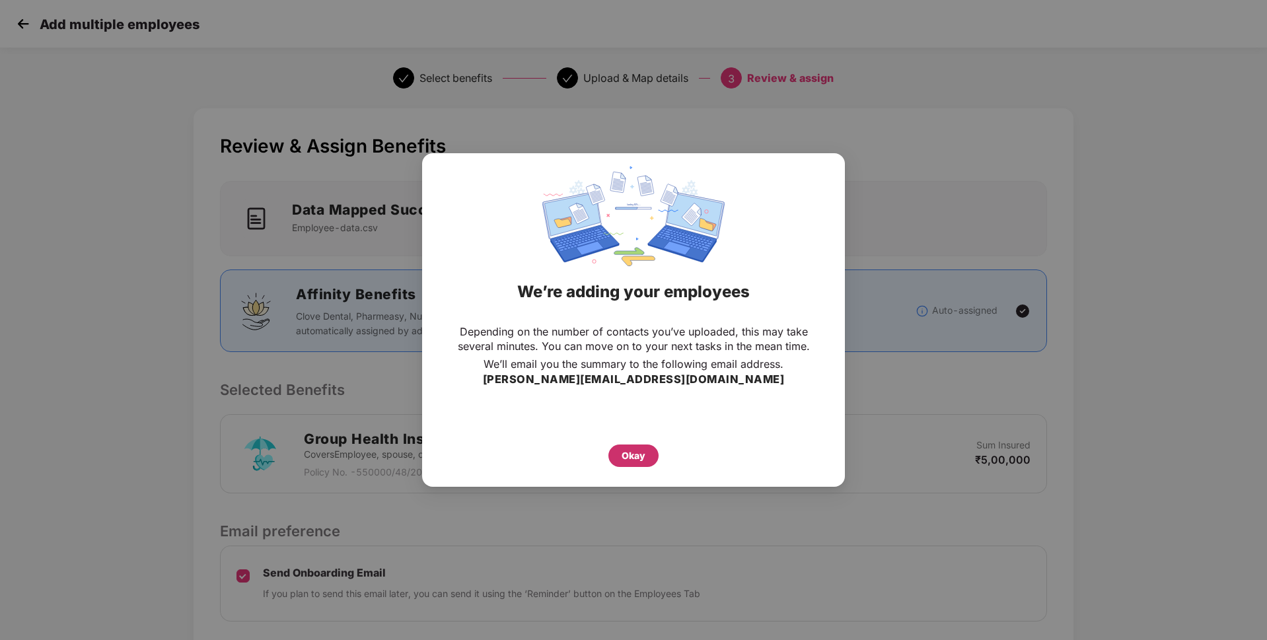
click at [628, 445] on div "Okay" at bounding box center [633, 456] width 50 height 22
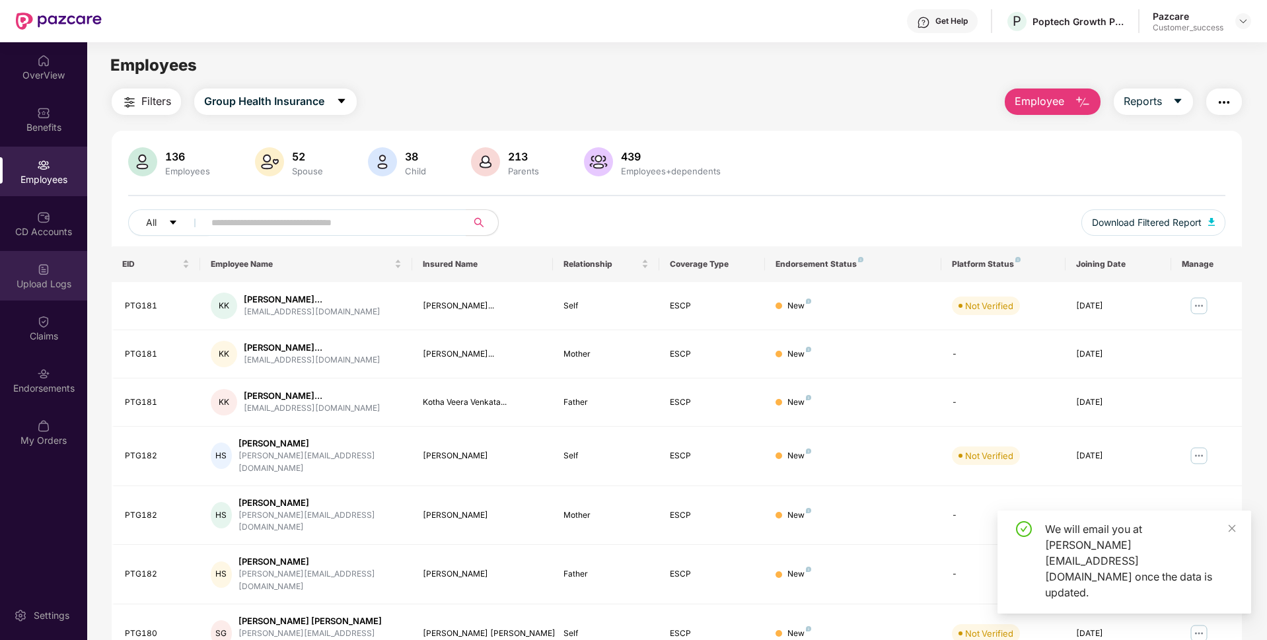
click at [13, 277] on div "Upload Logs" at bounding box center [43, 283] width 87 height 13
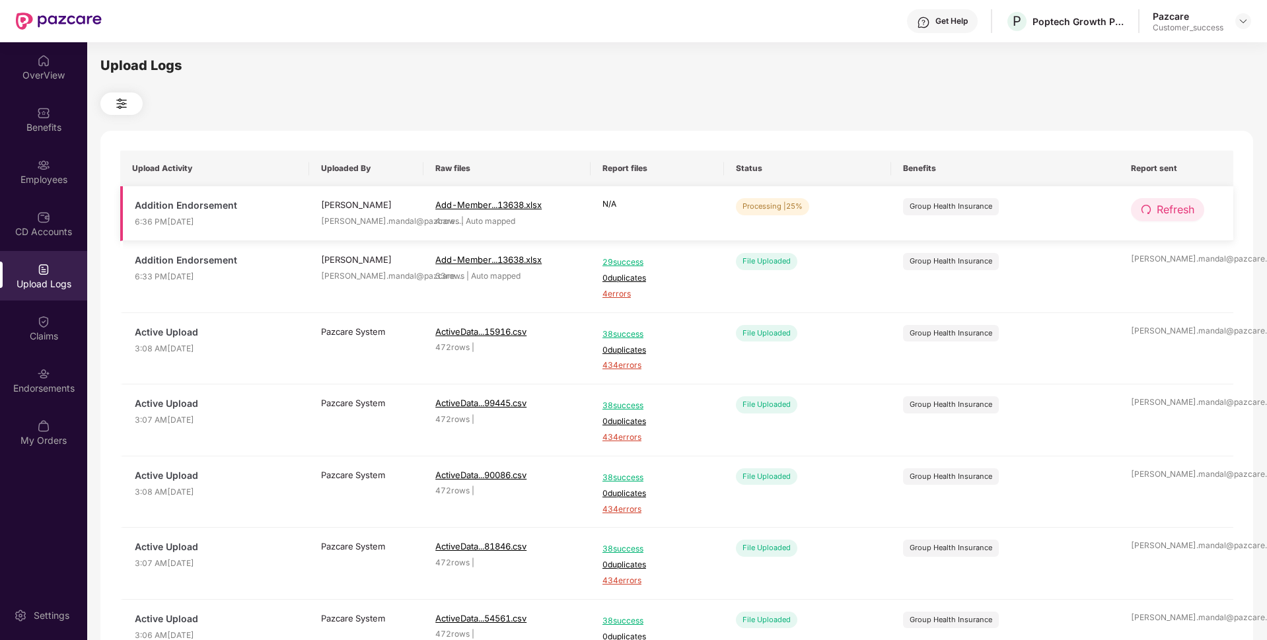
click at [1169, 216] on span "Refresh" at bounding box center [1176, 209] width 38 height 17
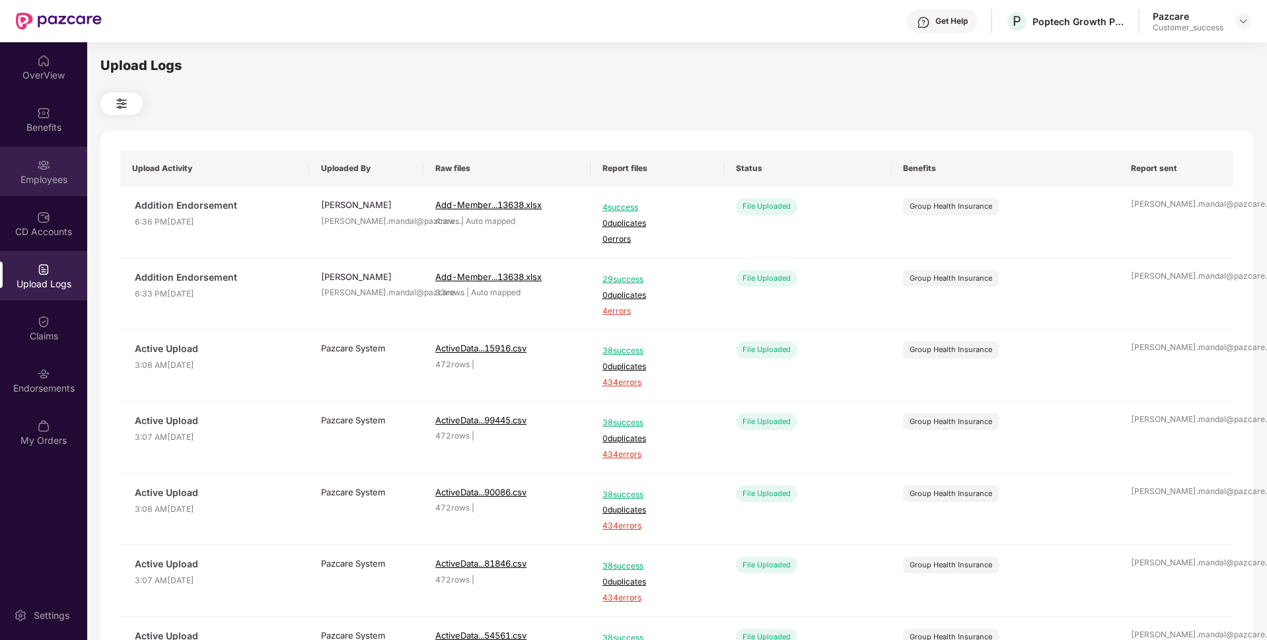
click at [0, 174] on div "Employees" at bounding box center [43, 179] width 87 height 13
